Goal: Task Accomplishment & Management: Manage account settings

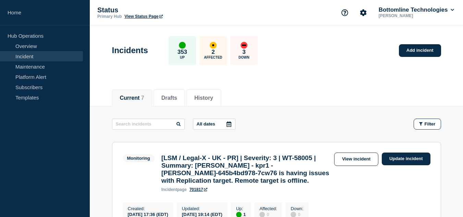
click at [38, 56] on link "Incident" at bounding box center [41, 56] width 83 height 10
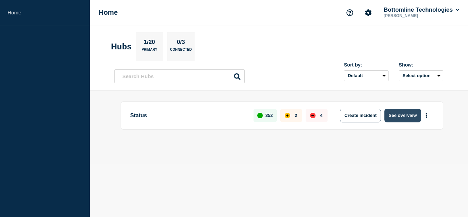
click at [397, 115] on button "See overview" at bounding box center [403, 116] width 36 height 14
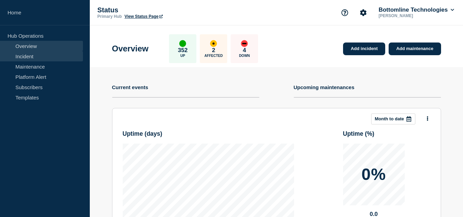
click at [22, 55] on link "Incident" at bounding box center [41, 56] width 83 height 10
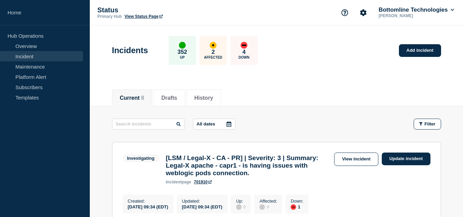
scroll to position [69, 0]
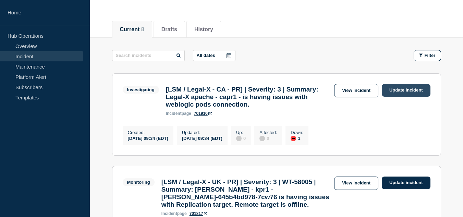
click at [403, 90] on link "Update incident" at bounding box center [406, 90] width 49 height 13
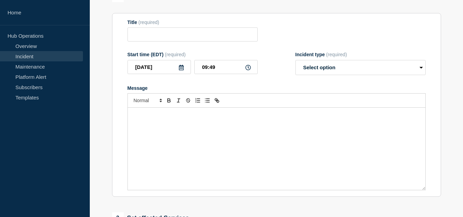
type input "[LSM / Legal-X - CA - PR] | Severity: 3 | Summary: Legal-X apache - capr1 - is …"
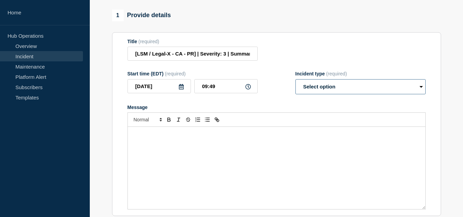
click at [331, 94] on select "Select option Investigating Identified Monitoring Resolved" at bounding box center [360, 86] width 130 height 15
select select "resolved"
click at [295, 84] on select "Select option Investigating Identified Monitoring Resolved" at bounding box center [360, 86] width 130 height 15
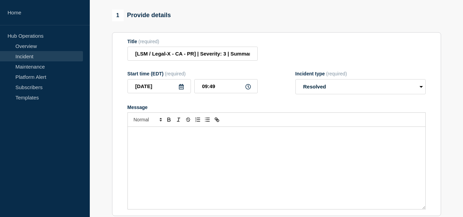
click at [243, 150] on div "Message" at bounding box center [277, 168] width 298 height 82
click at [200, 159] on div "Hi Team," at bounding box center [277, 168] width 298 height 82
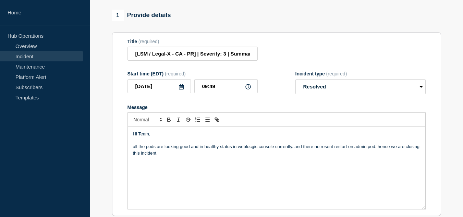
click at [135, 153] on p "all the pods are looking good and in healthy status in weblocgic console curren…" at bounding box center [276, 150] width 287 height 13
click at [257, 152] on p "All the pods are looking good and in healthy status in weblocgic console curren…" at bounding box center [276, 150] width 287 height 13
click at [289, 152] on p "All the pods are looking good and in healthy status in weblocgic admin console …" at bounding box center [276, 150] width 287 height 13
click at [308, 152] on p "All the pods are looking good and in healthy status in weblocgic admin console.…" at bounding box center [276, 150] width 287 height 13
click at [323, 152] on p "All the pods are looking good and in healthy status in weblocgic admin console.…" at bounding box center [276, 150] width 287 height 13
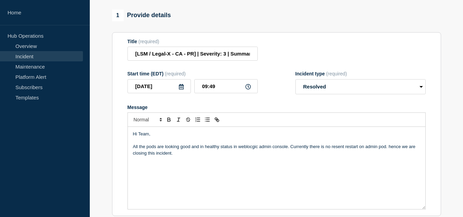
click at [340, 151] on p "All the pods are looking good and in healthy status in weblocgic admin console.…" at bounding box center [276, 150] width 287 height 13
click at [343, 153] on p "All the pods are looking good and in healthy status in weblocgic admin console.…" at bounding box center [276, 150] width 287 height 13
click at [354, 156] on p "All the pods are looking good and in healthy status in weblocgic admin console.…" at bounding box center [276, 150] width 287 height 13
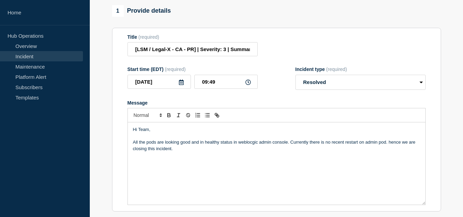
scroll to position [107, 0]
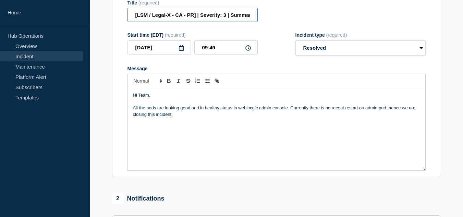
click at [232, 19] on input "[LSM / Legal-X - CA - PR] | Severity: 3 | Summary: Legal-X apache - capr1 - is …" at bounding box center [193, 15] width 130 height 14
paste input "WT-58081"
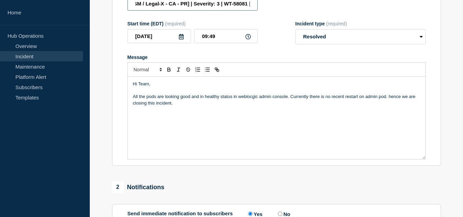
scroll to position [0, 8]
type input "[LSM / Legal-X - CA - PR] | Severity: 3 | WT-58081 |Summary: Legal-X apache - c…"
click at [172, 131] on div "Hi Team, All the pods are looking good and in healthy status in weblocgic admin…" at bounding box center [277, 118] width 298 height 82
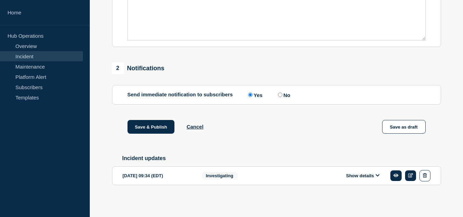
click at [355, 175] on button "Show details" at bounding box center [363, 176] width 38 height 6
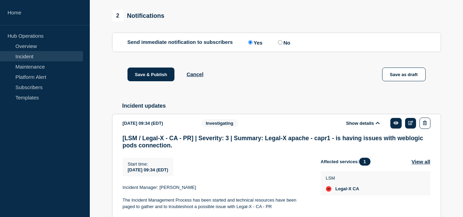
scroll to position [381, 0]
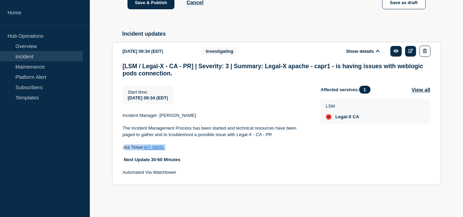
drag, startPoint x: 170, startPoint y: 146, endPoint x: 150, endPoint y: 152, distance: 20.5
click at [124, 146] on p "Jira Ticket: WT-58081" at bounding box center [216, 147] width 187 height 6
copy p "Jira Ticket: WT-58081"
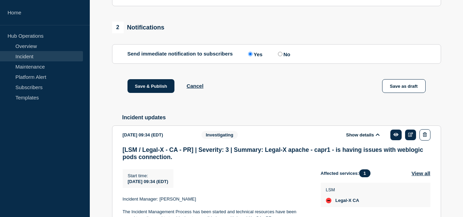
scroll to position [210, 0]
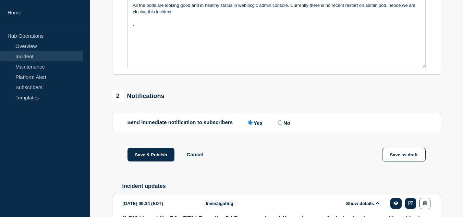
click at [165, 47] on div "Hi Team, All the pods are looking good and in healthy status in weblocgic admin…" at bounding box center [277, 27] width 298 height 82
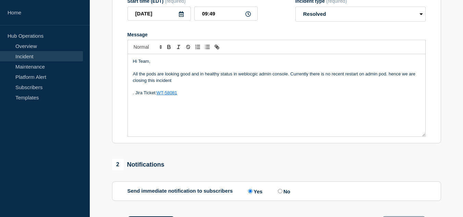
click at [190, 84] on p "All the pods are looking good and in healthy status in weblocgic admin console.…" at bounding box center [276, 77] width 287 height 13
click at [388, 84] on p "All the pods are looking good and in healthy status in weblocgic admin console.…" at bounding box center [276, 77] width 287 height 13
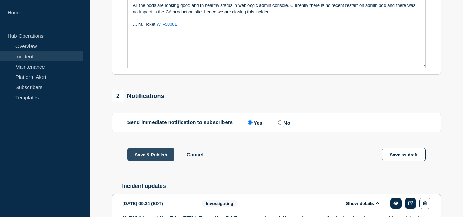
click at [156, 161] on button "Save & Publish" at bounding box center [151, 155] width 47 height 14
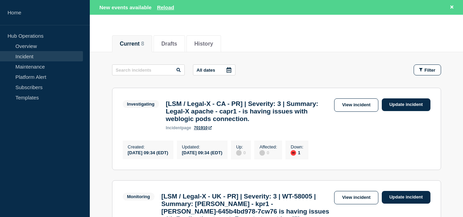
scroll to position [103, 0]
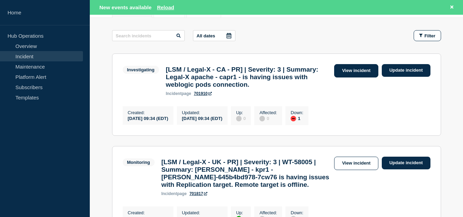
click at [345, 71] on link "View incident" at bounding box center [356, 70] width 44 height 13
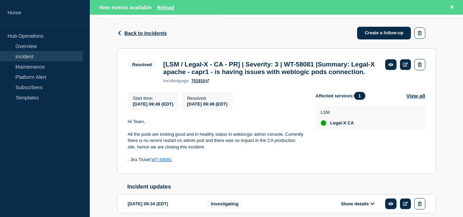
scroll to position [146, 0]
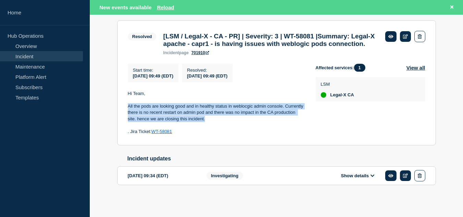
drag, startPoint x: 128, startPoint y: 104, endPoint x: 206, endPoint y: 118, distance: 78.7
click at [206, 118] on p "All the pods are looking good and in healthy status in weblocgic admin console.…" at bounding box center [216, 112] width 177 height 19
copy p "All the pods are looking good and in healthy status in weblocgic admin console.…"
